Goal: Browse casually: Explore the website without a specific task or goal

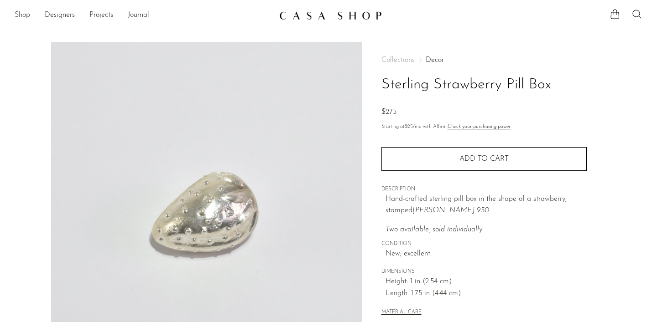
click at [26, 18] on link "Shop" at bounding box center [23, 16] width 16 height 12
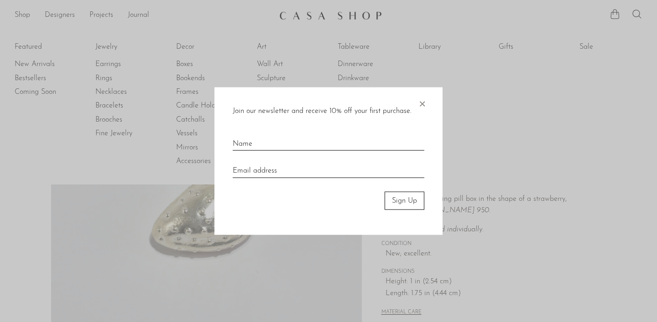
click at [423, 104] on span "×" at bounding box center [421, 101] width 9 height 29
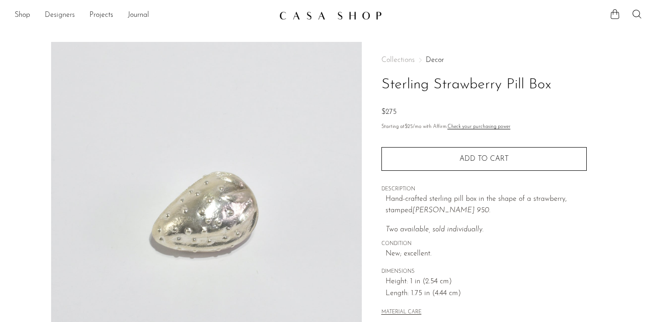
click at [69, 16] on link "Designers" at bounding box center [60, 16] width 30 height 12
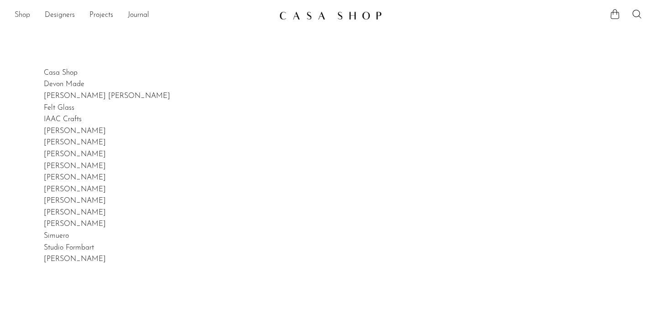
click at [30, 16] on link "Shop" at bounding box center [23, 16] width 16 height 12
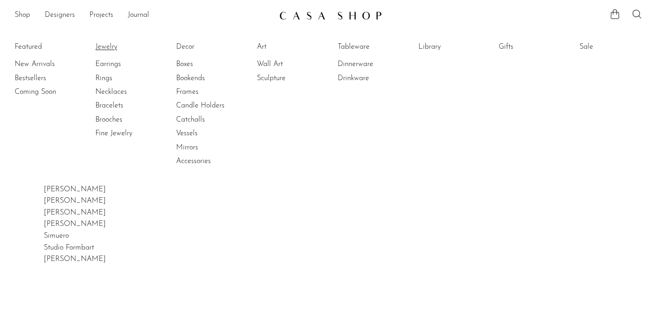
click at [101, 47] on link "Jewelry" at bounding box center [129, 47] width 68 height 10
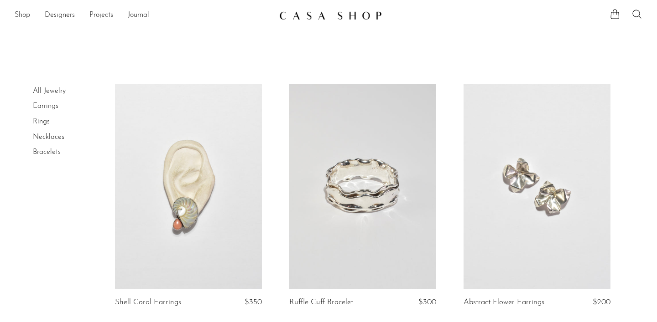
click at [48, 91] on link "All Jewelry" at bounding box center [49, 91] width 33 height 7
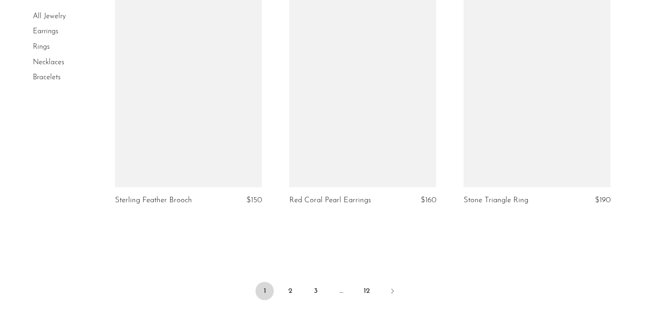
scroll to position [2863, 0]
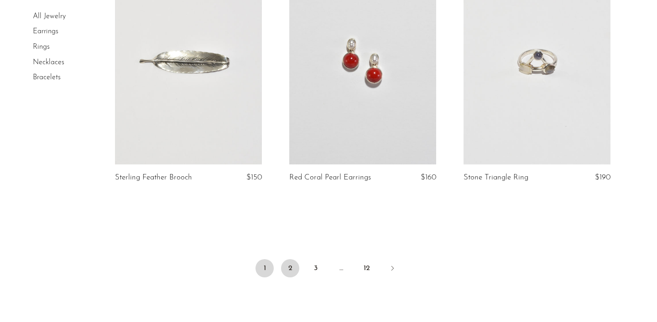
click at [294, 270] on link "2" at bounding box center [290, 268] width 18 height 18
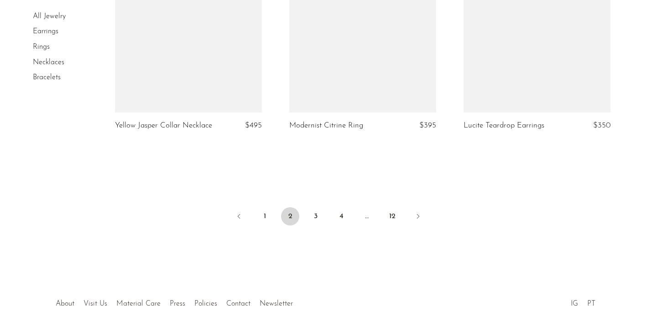
scroll to position [2974, 0]
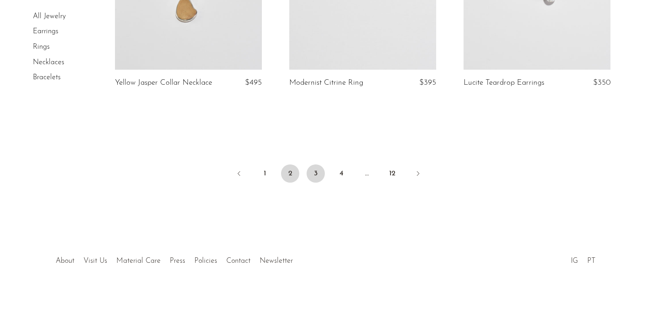
click at [315, 176] on link "3" at bounding box center [315, 174] width 18 height 18
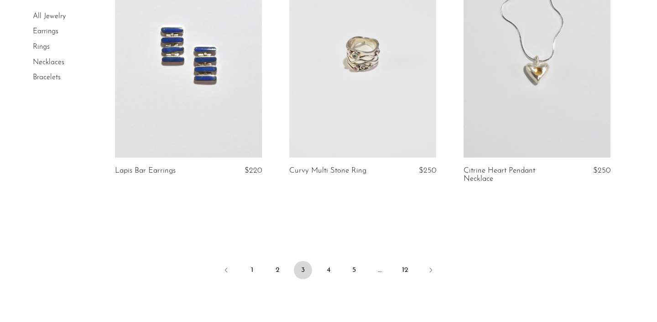
scroll to position [2919, 0]
click at [330, 259] on link "4" at bounding box center [328, 268] width 18 height 18
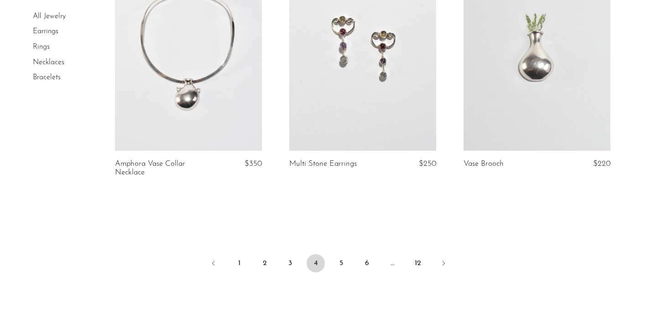
scroll to position [2921, 0]
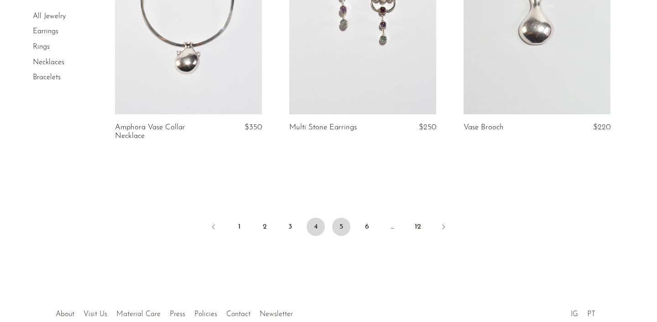
click at [341, 226] on link "5" at bounding box center [341, 227] width 18 height 18
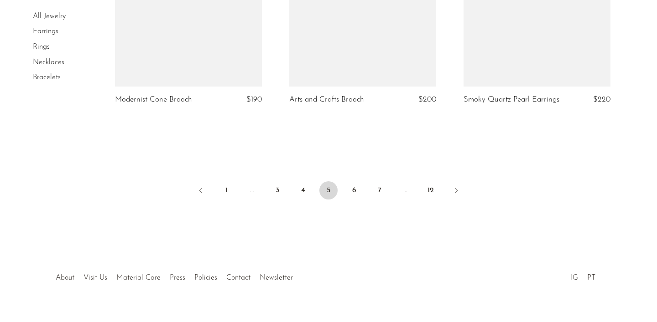
scroll to position [2970, 0]
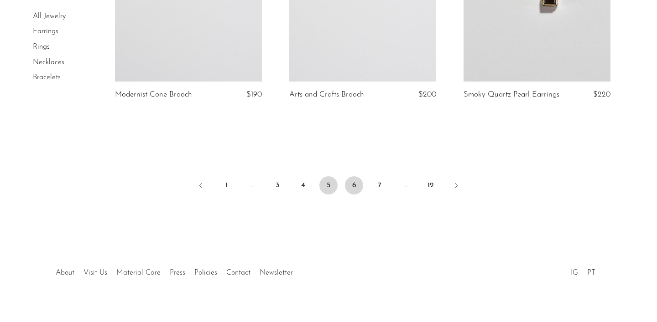
click at [353, 188] on link "6" at bounding box center [354, 185] width 18 height 18
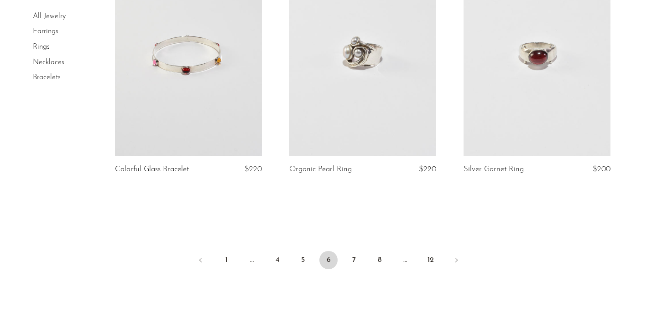
scroll to position [2873, 0]
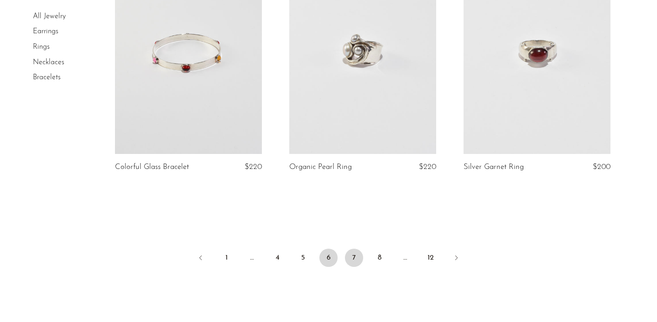
click at [354, 254] on link "7" at bounding box center [354, 258] width 18 height 18
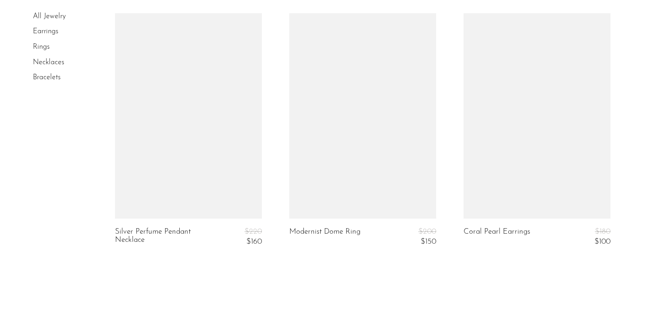
scroll to position [2906, 0]
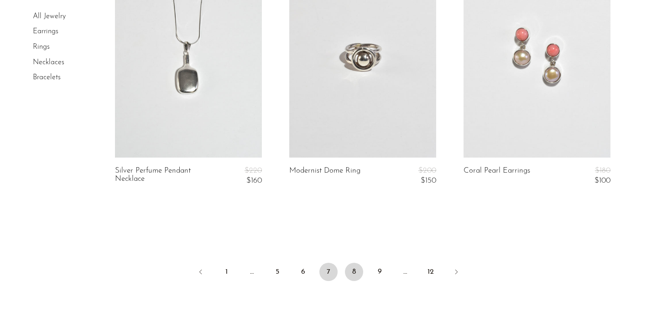
click at [356, 274] on link "8" at bounding box center [354, 272] width 18 height 18
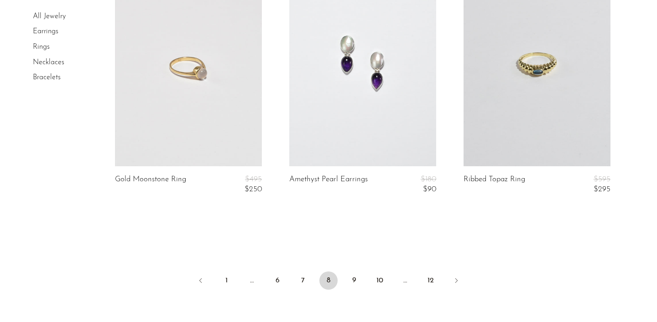
scroll to position [2935, 0]
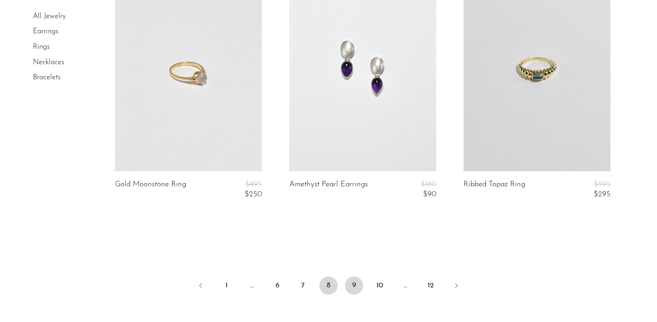
click at [358, 284] on link "9" at bounding box center [354, 286] width 18 height 18
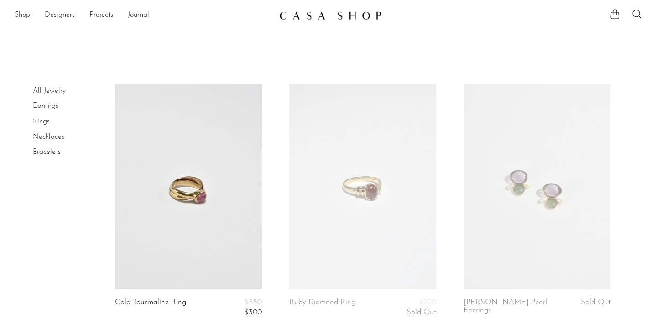
click at [26, 14] on link "Shop" at bounding box center [23, 16] width 16 height 12
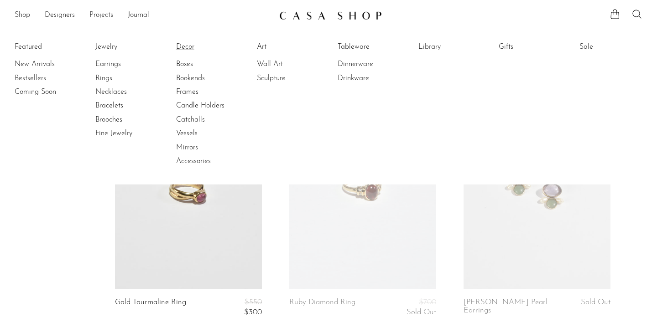
click at [184, 44] on link "Decor" at bounding box center [210, 47] width 68 height 10
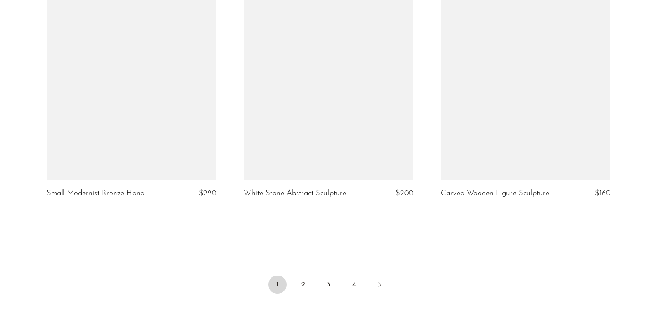
scroll to position [3332, 0]
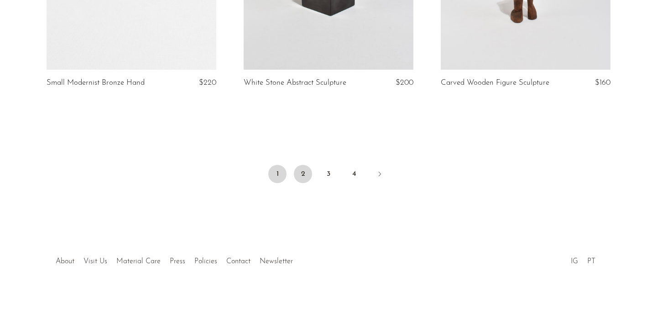
click at [307, 173] on link "2" at bounding box center [303, 174] width 18 height 18
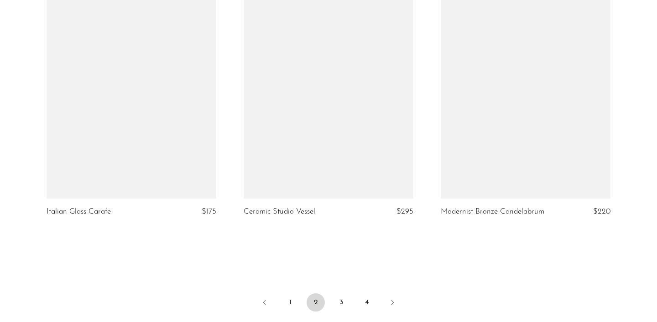
scroll to position [3197, 0]
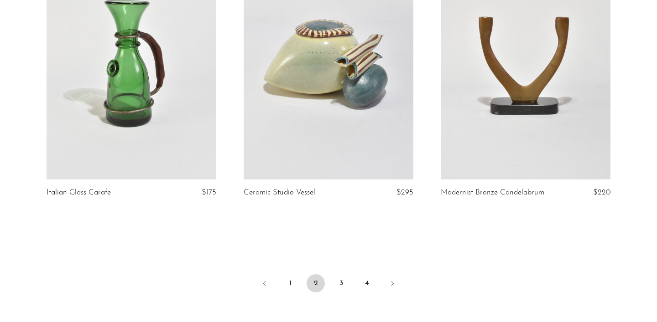
click at [347, 277] on li "3" at bounding box center [341, 284] width 18 height 20
click at [347, 278] on link "3" at bounding box center [341, 283] width 18 height 18
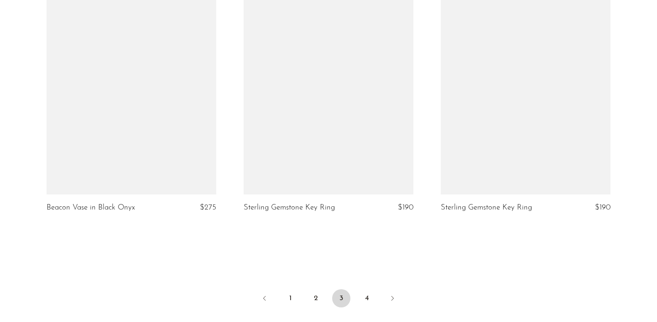
scroll to position [3222, 0]
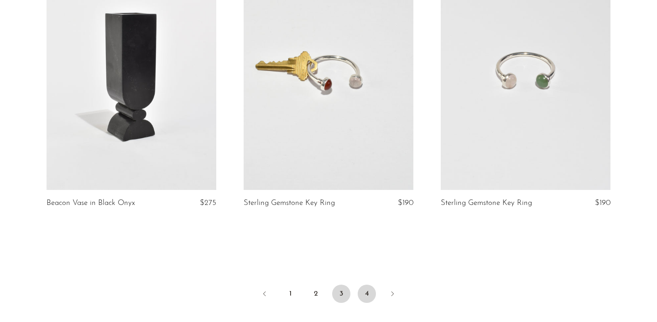
click at [366, 285] on link "4" at bounding box center [366, 294] width 18 height 18
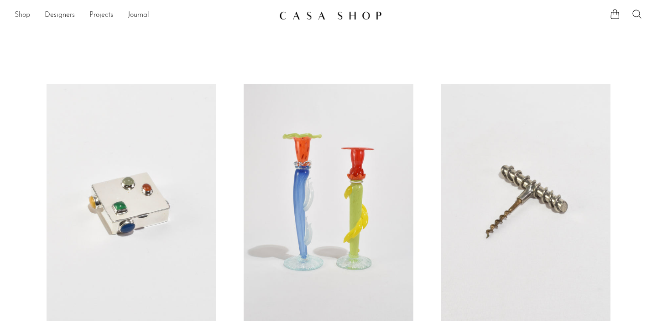
click at [24, 16] on link "Shop" at bounding box center [23, 16] width 16 height 12
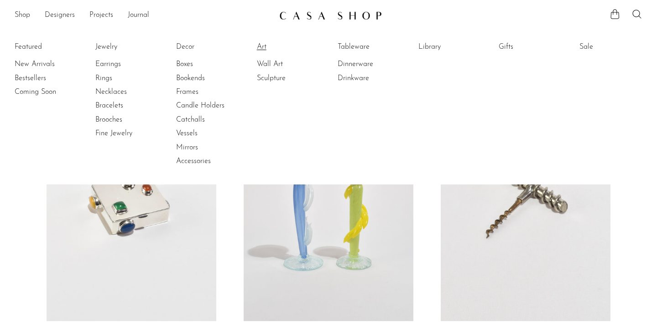
click at [262, 48] on link "Art" at bounding box center [291, 47] width 68 height 10
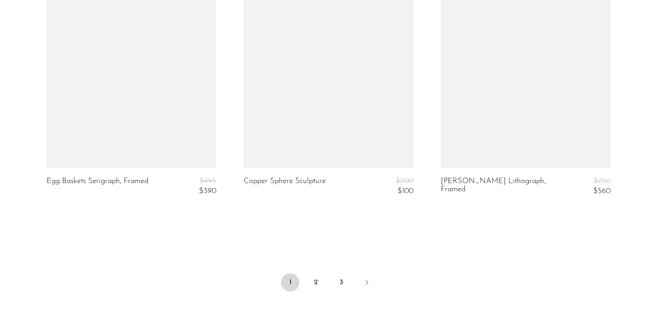
scroll to position [3273, 0]
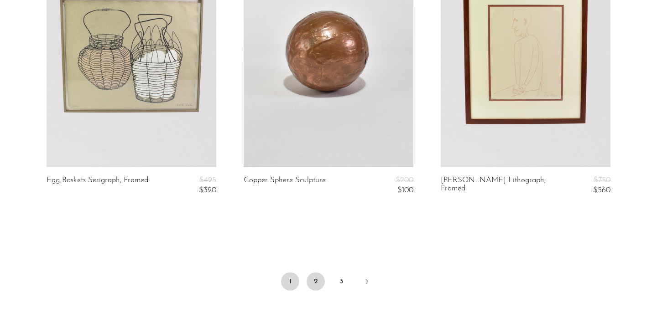
click at [320, 273] on link "2" at bounding box center [315, 282] width 18 height 18
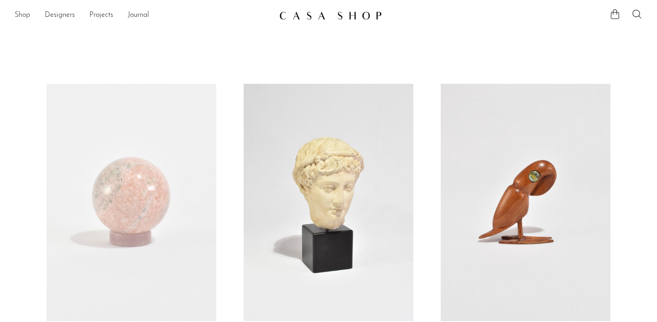
click at [20, 12] on link "Shop" at bounding box center [23, 16] width 16 height 12
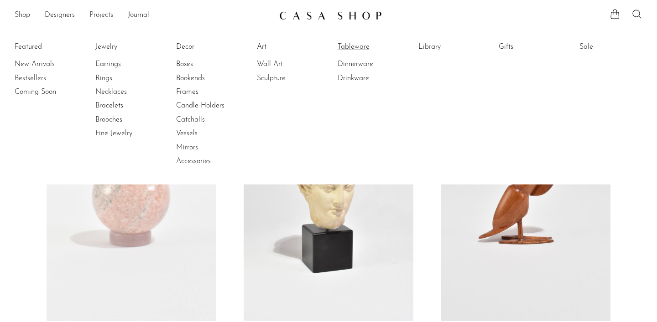
click at [357, 45] on link "Tableware" at bounding box center [371, 47] width 68 height 10
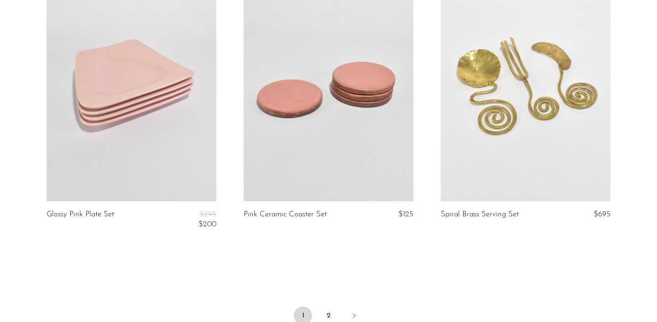
scroll to position [3334, 0]
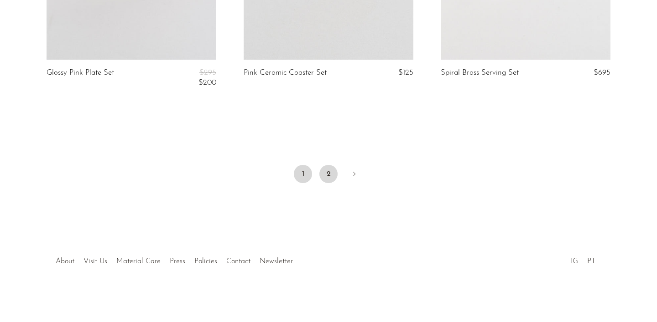
click at [327, 177] on link "2" at bounding box center [328, 174] width 18 height 18
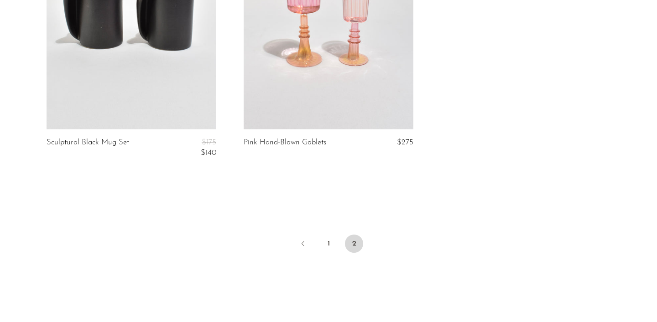
scroll to position [549, 0]
